Goal: Navigation & Orientation: Find specific page/section

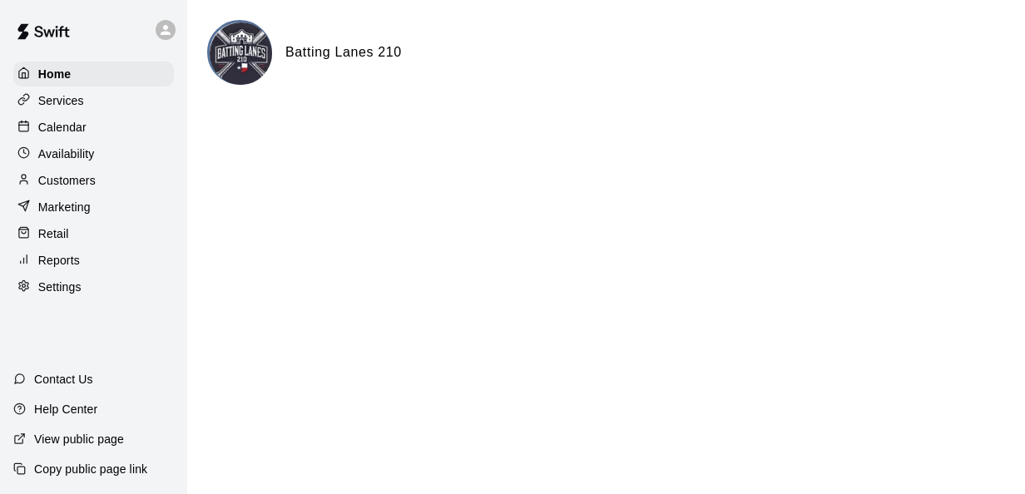
click at [65, 132] on p "Calendar" at bounding box center [62, 127] width 48 height 17
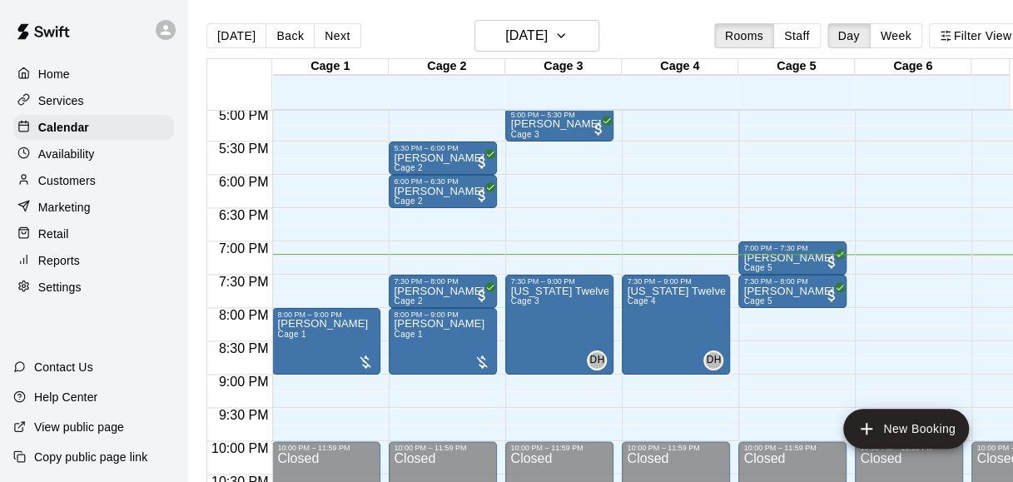
scroll to position [1140, 0]
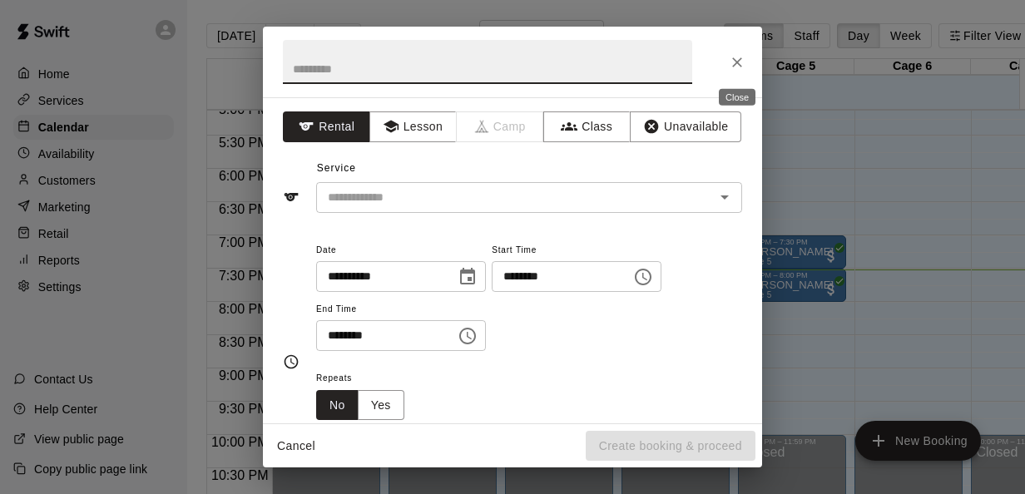
click at [738, 57] on icon "Close" at bounding box center [737, 62] width 17 height 17
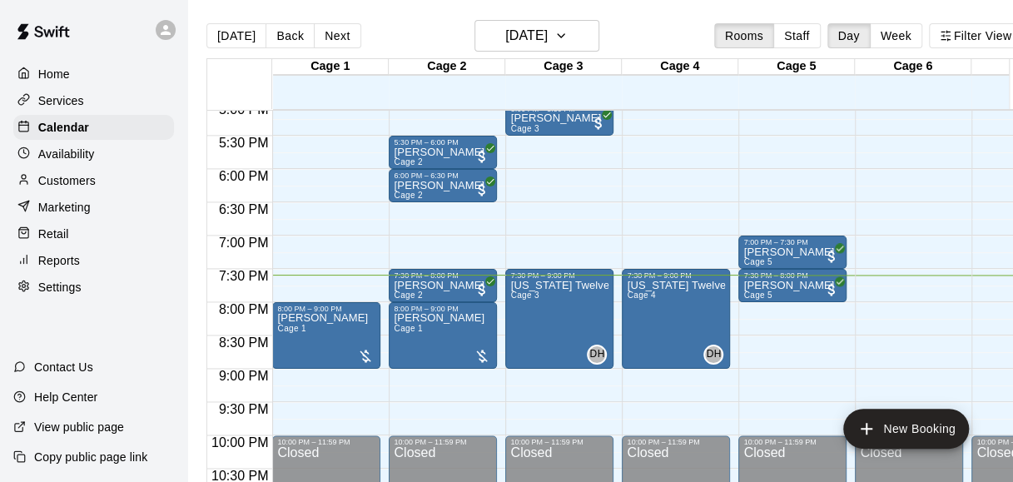
click at [738, 57] on div "[DATE] Back [DATE][DATE] Rooms Staff Day Week Filter View" at bounding box center [613, 39] width 815 height 38
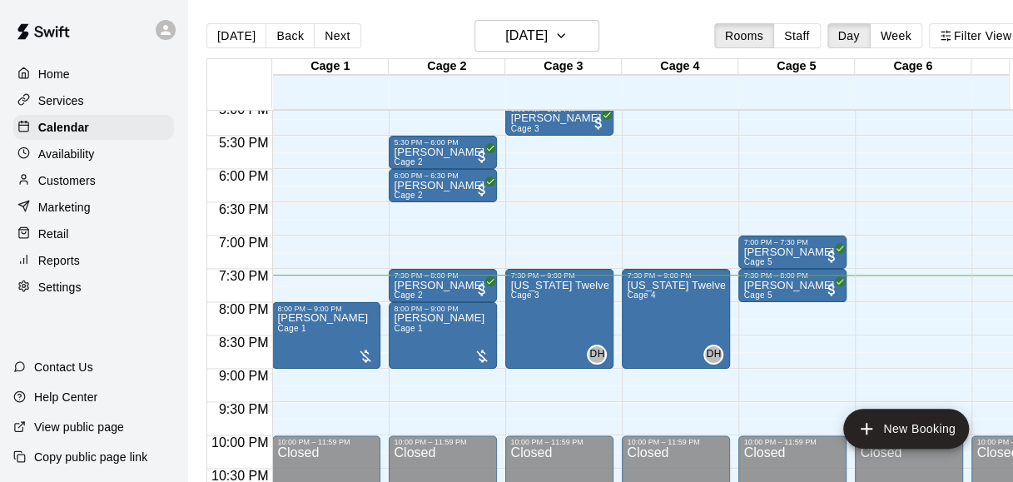
click at [738, 57] on div "[DATE] Back [DATE][DATE] Rooms Staff Day Week Filter View" at bounding box center [613, 39] width 815 height 38
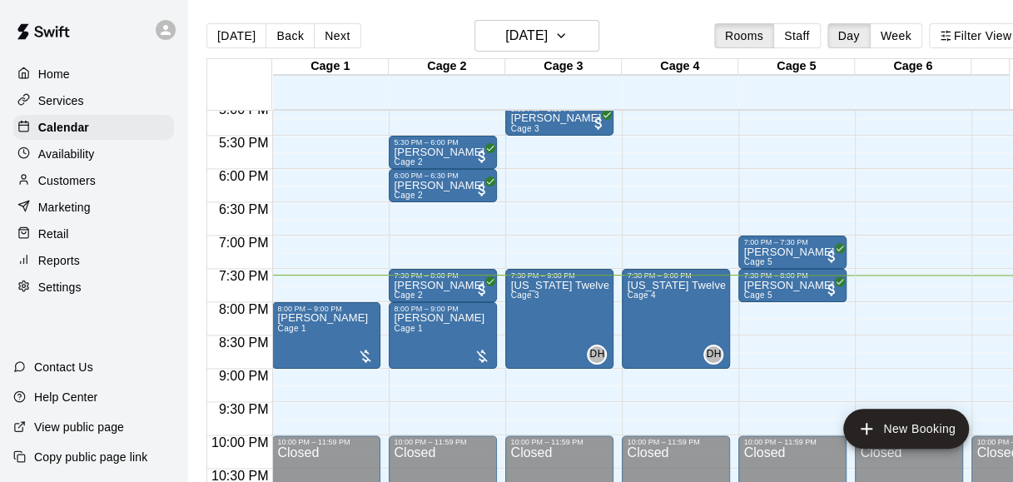
click at [738, 57] on div "[DATE] Back [DATE][DATE] Rooms Staff Day Week Filter View" at bounding box center [613, 39] width 815 height 38
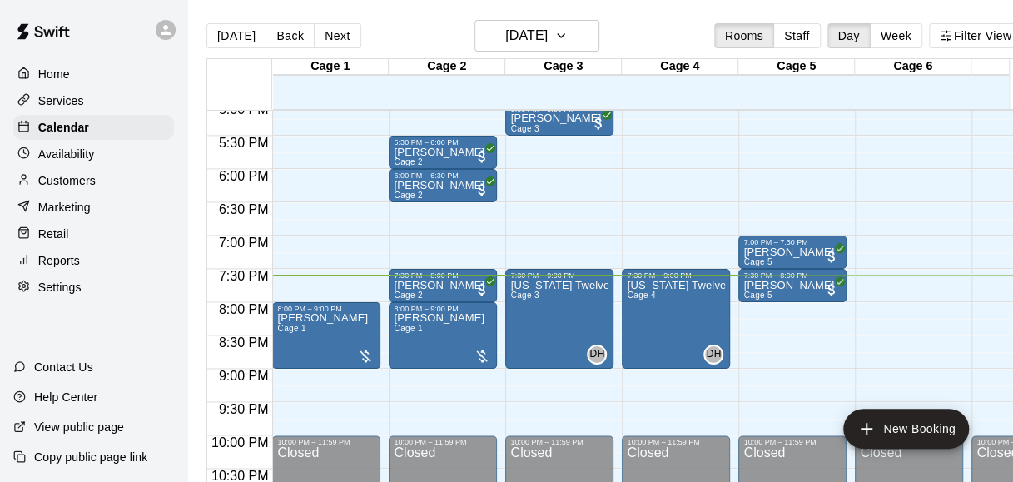
click at [738, 57] on div "[DATE] Back [DATE][DATE] Rooms Staff Day Week Filter View" at bounding box center [613, 39] width 815 height 38
